Goal: Find specific page/section: Find specific page/section

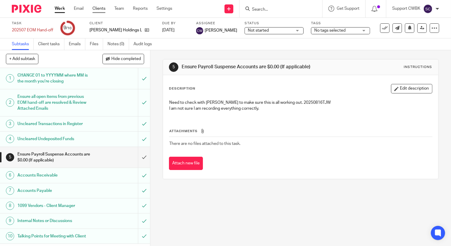
click at [99, 7] on link "Clients" at bounding box center [98, 9] width 13 height 6
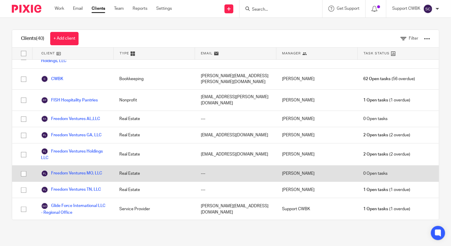
scroll to position [215, 0]
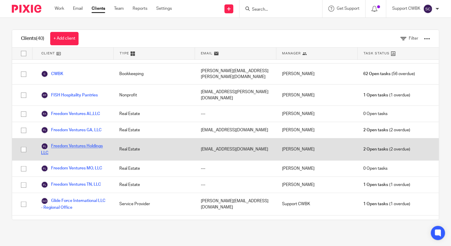
click at [69, 143] on link "Freedom Ventures Holdings LLC" at bounding box center [74, 149] width 66 height 13
